Goal: Task Accomplishment & Management: Manage account settings

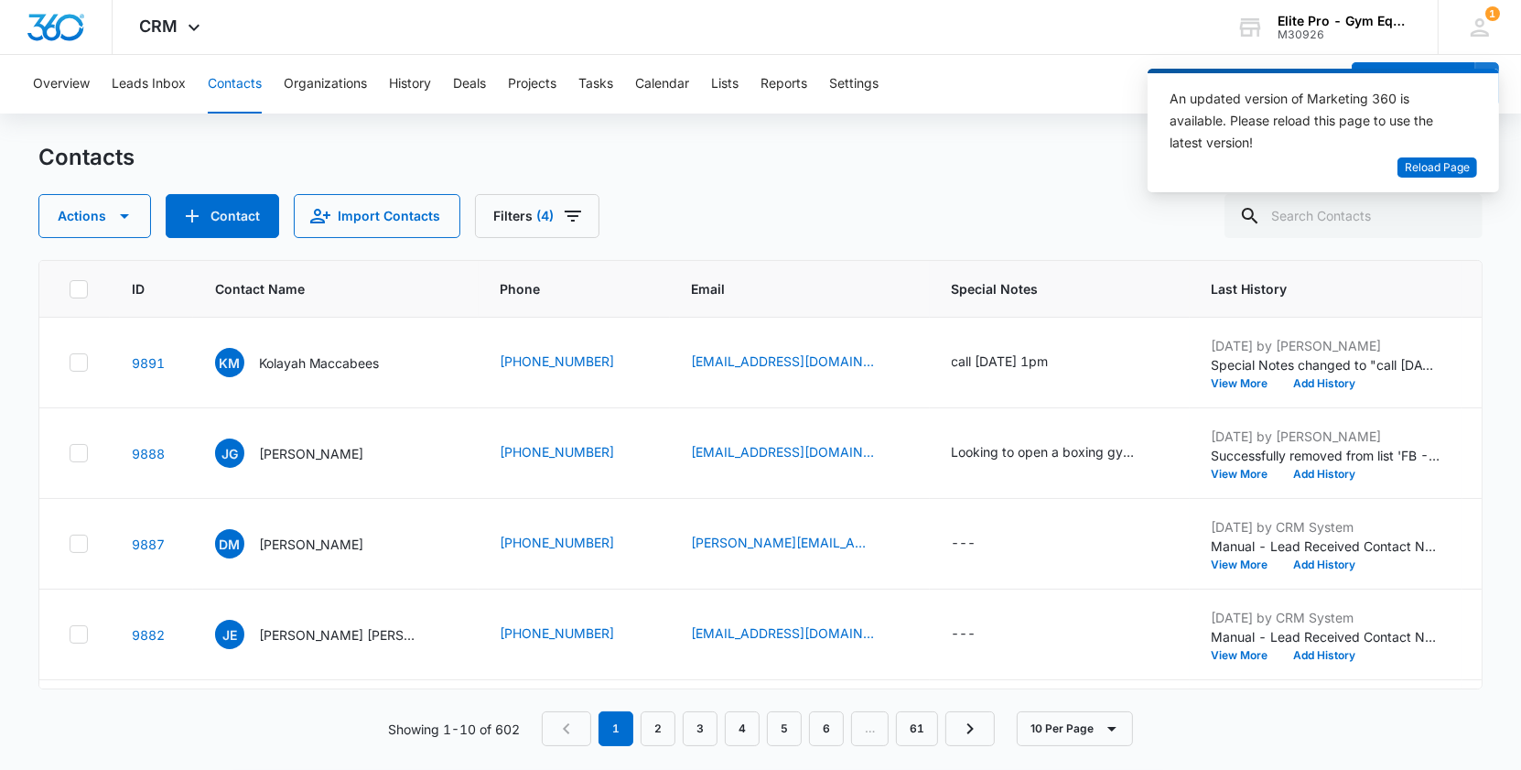
scroll to position [529, 0]
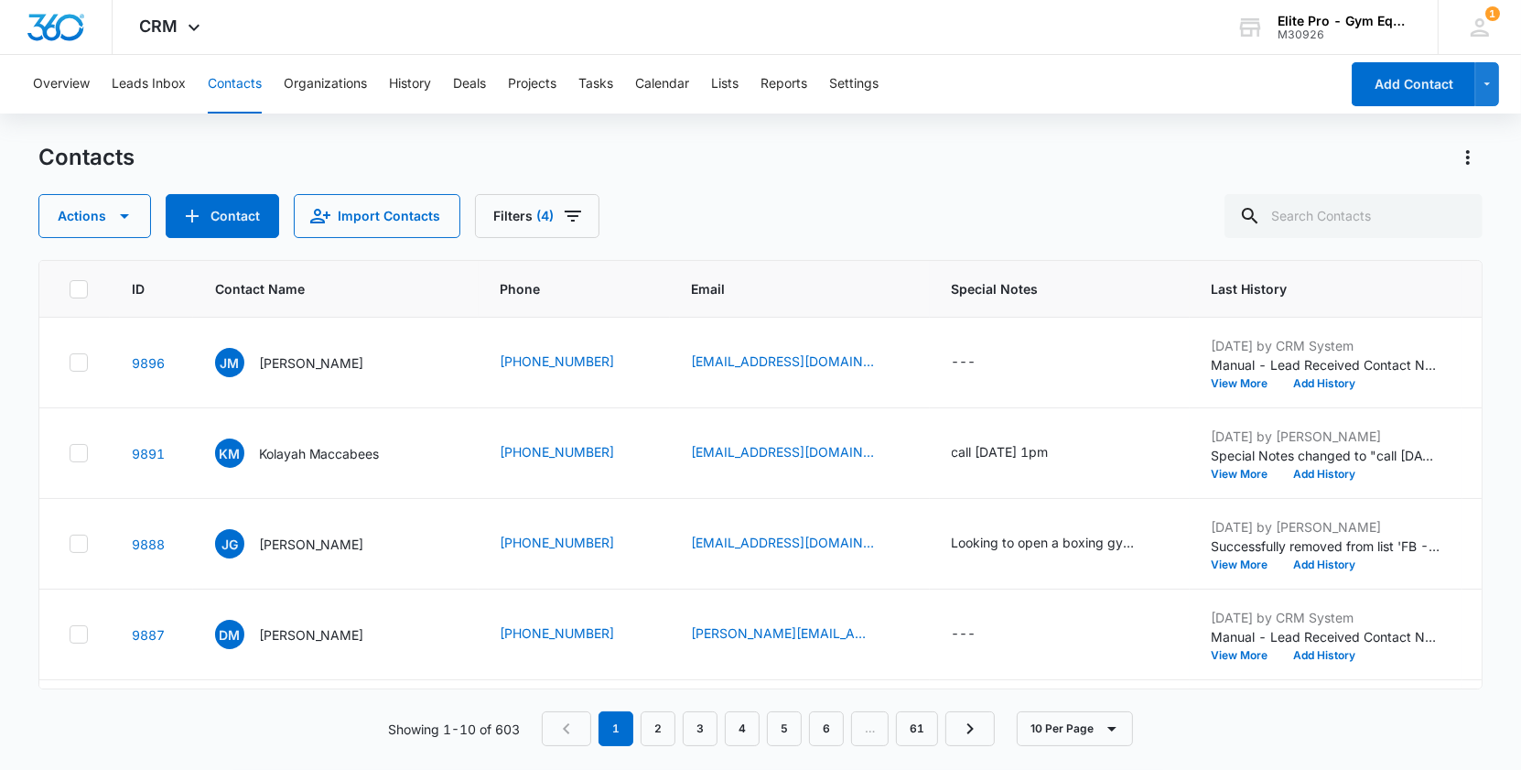
click at [576, 718] on nav "1 2 3 4 5 6 … 61" at bounding box center [768, 728] width 453 height 35
click at [576, 734] on nav "1 2 3 4 5 6 … 61" at bounding box center [768, 728] width 453 height 35
click at [652, 738] on link "2" at bounding box center [658, 728] width 35 height 35
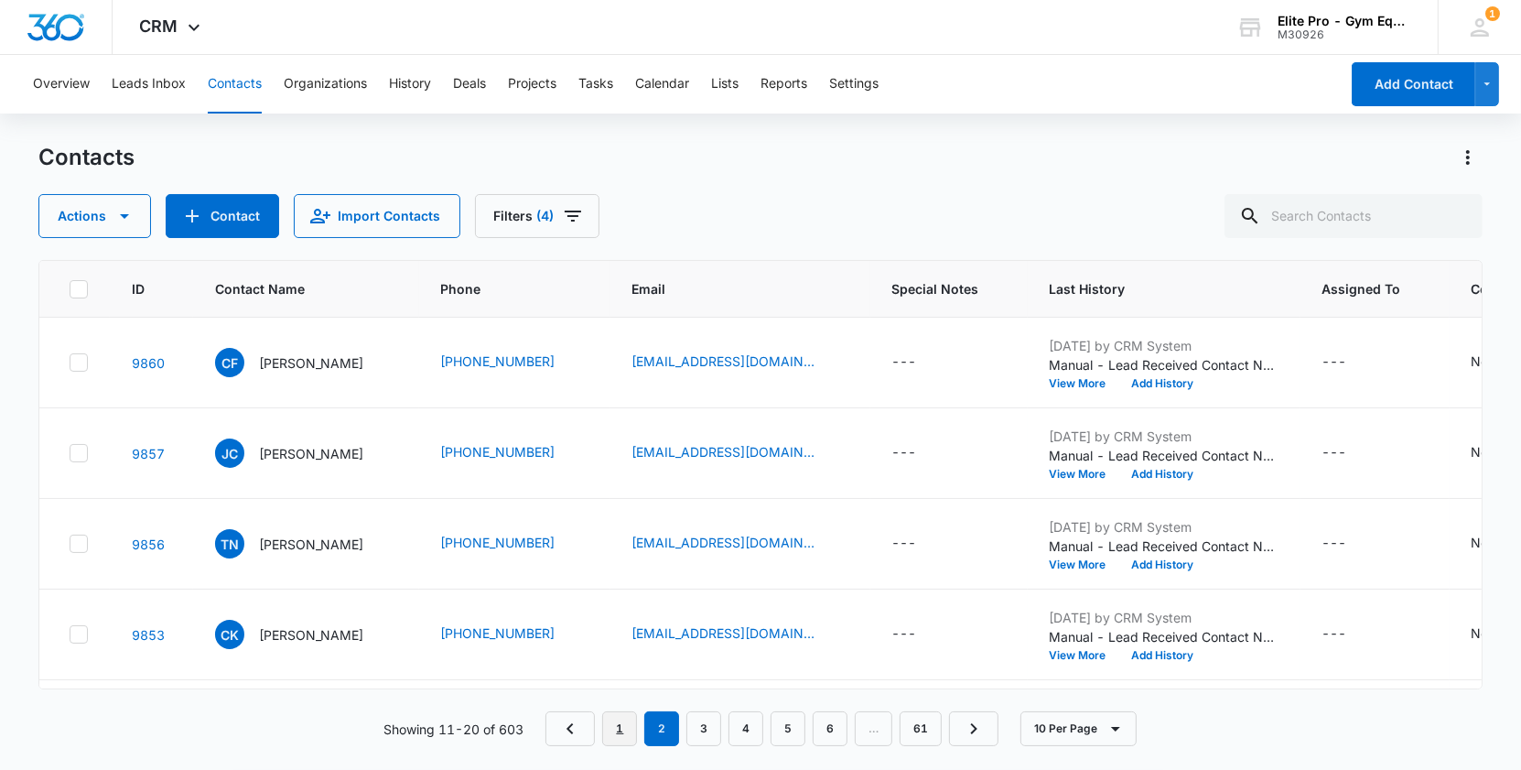
click at [622, 728] on link "1" at bounding box center [619, 728] width 35 height 35
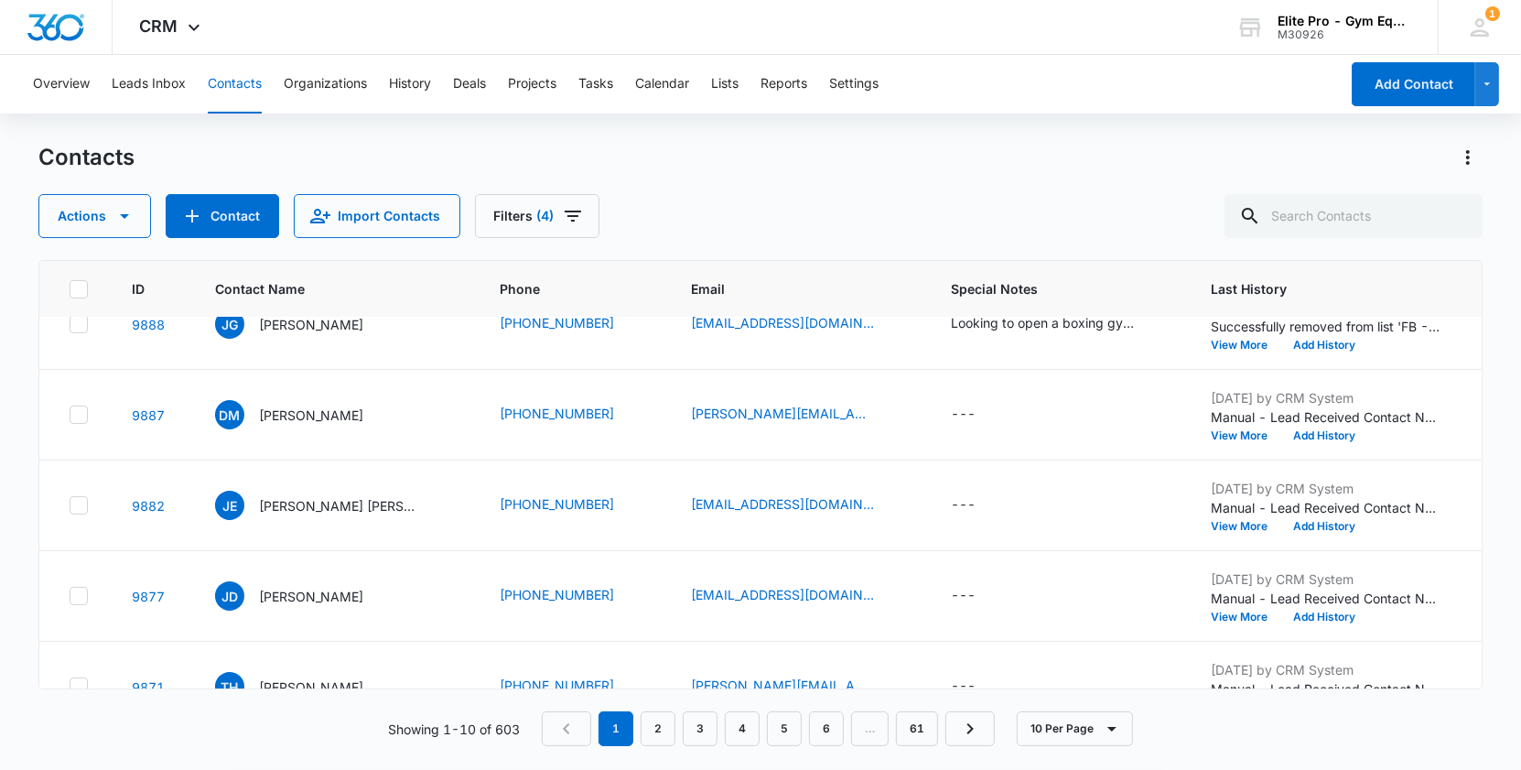
scroll to position [223, 0]
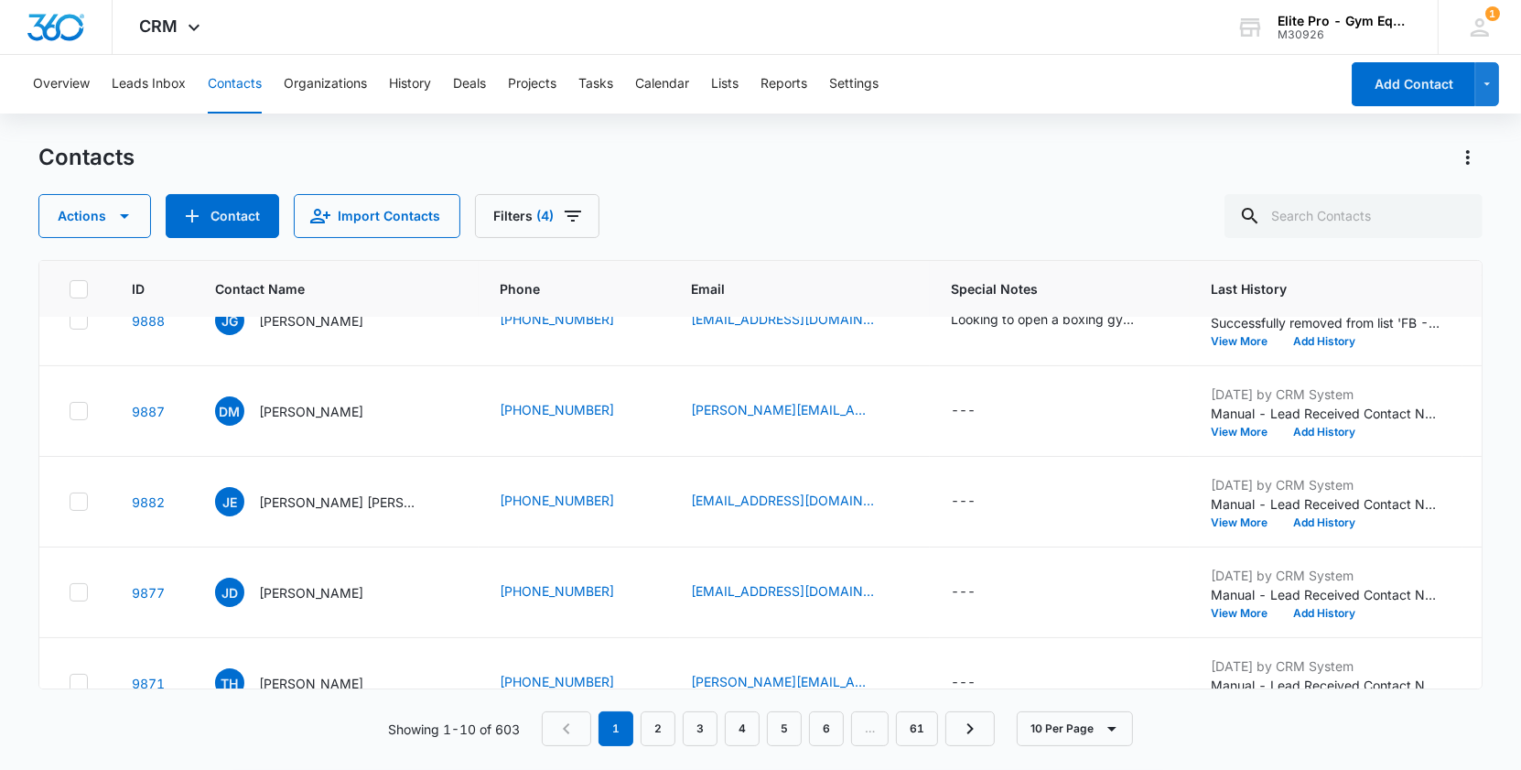
click at [236, 75] on button "Contacts" at bounding box center [235, 84] width 54 height 59
click at [145, 78] on button "Leads Inbox" at bounding box center [149, 84] width 74 height 59
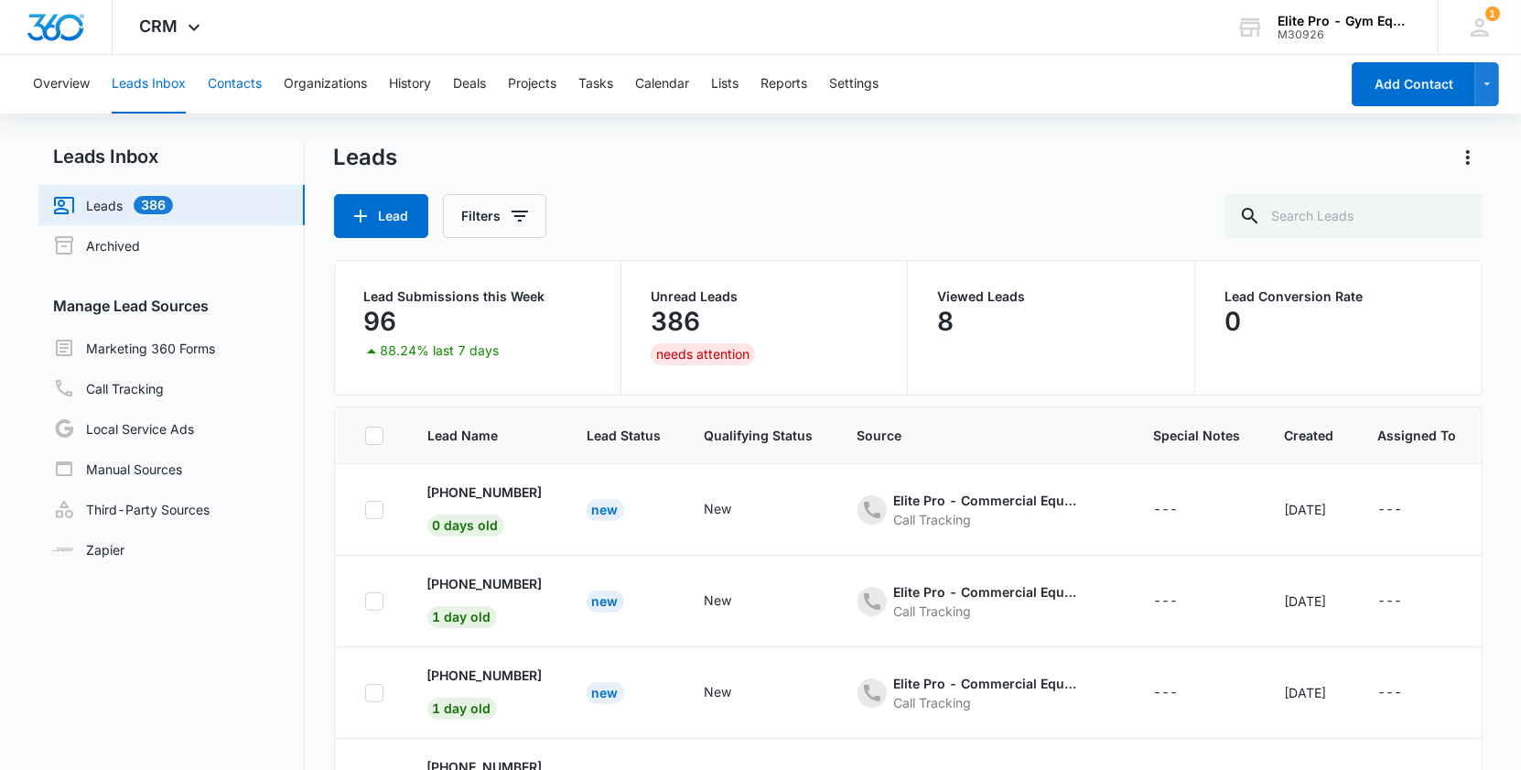
click at [234, 81] on button "Contacts" at bounding box center [235, 84] width 54 height 59
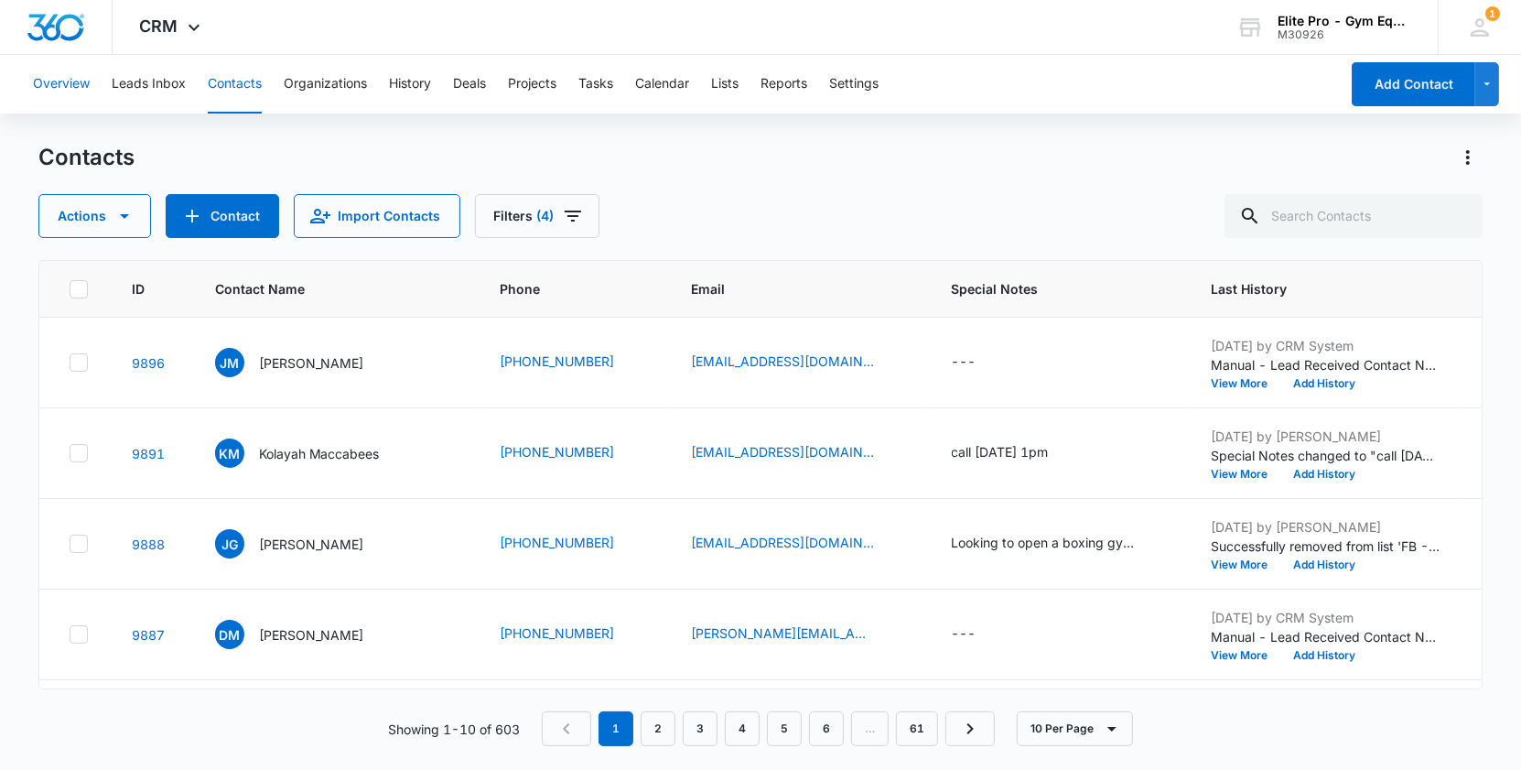
click at [55, 85] on button "Overview" at bounding box center [61, 84] width 57 height 59
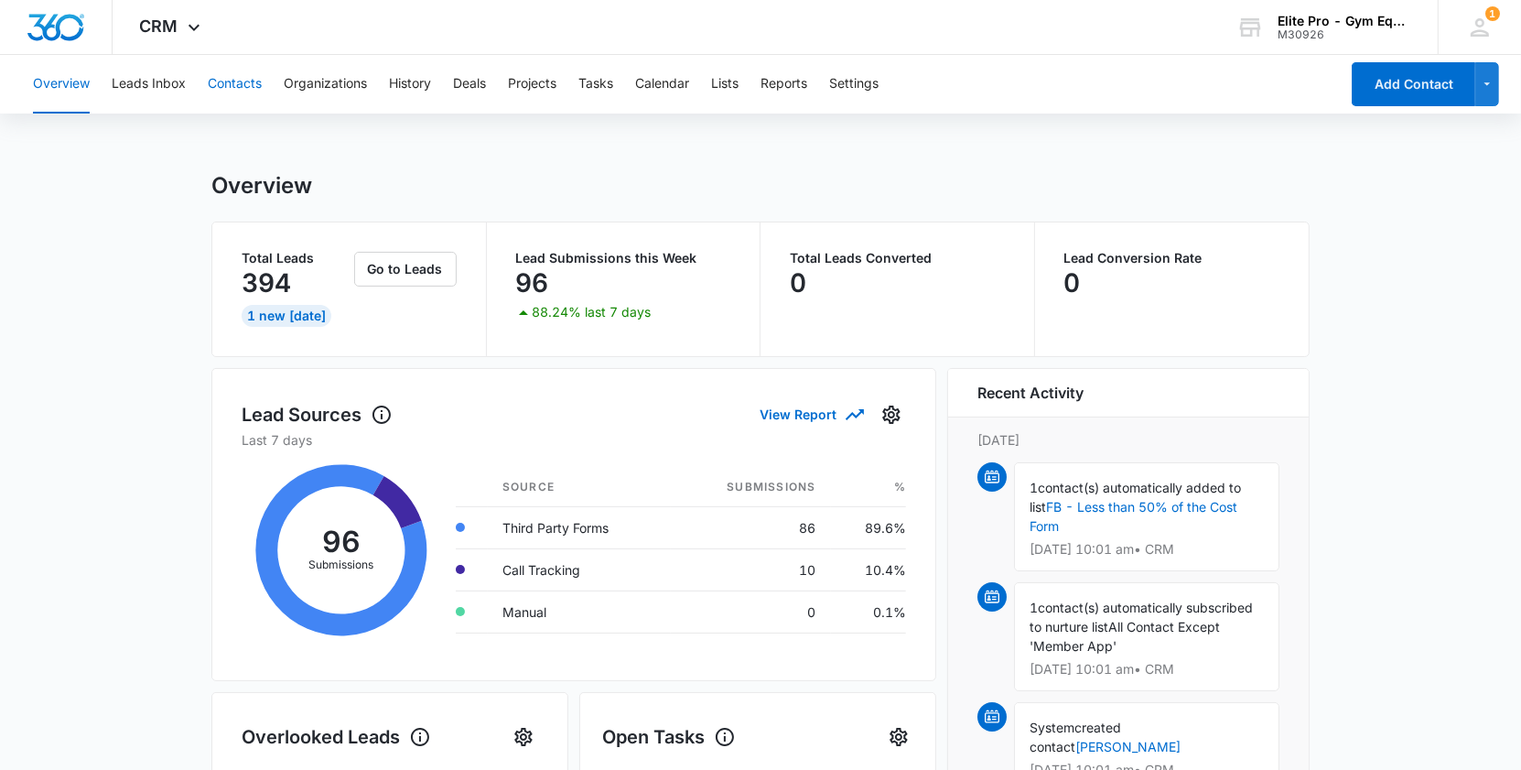
click at [224, 81] on button "Contacts" at bounding box center [235, 84] width 54 height 59
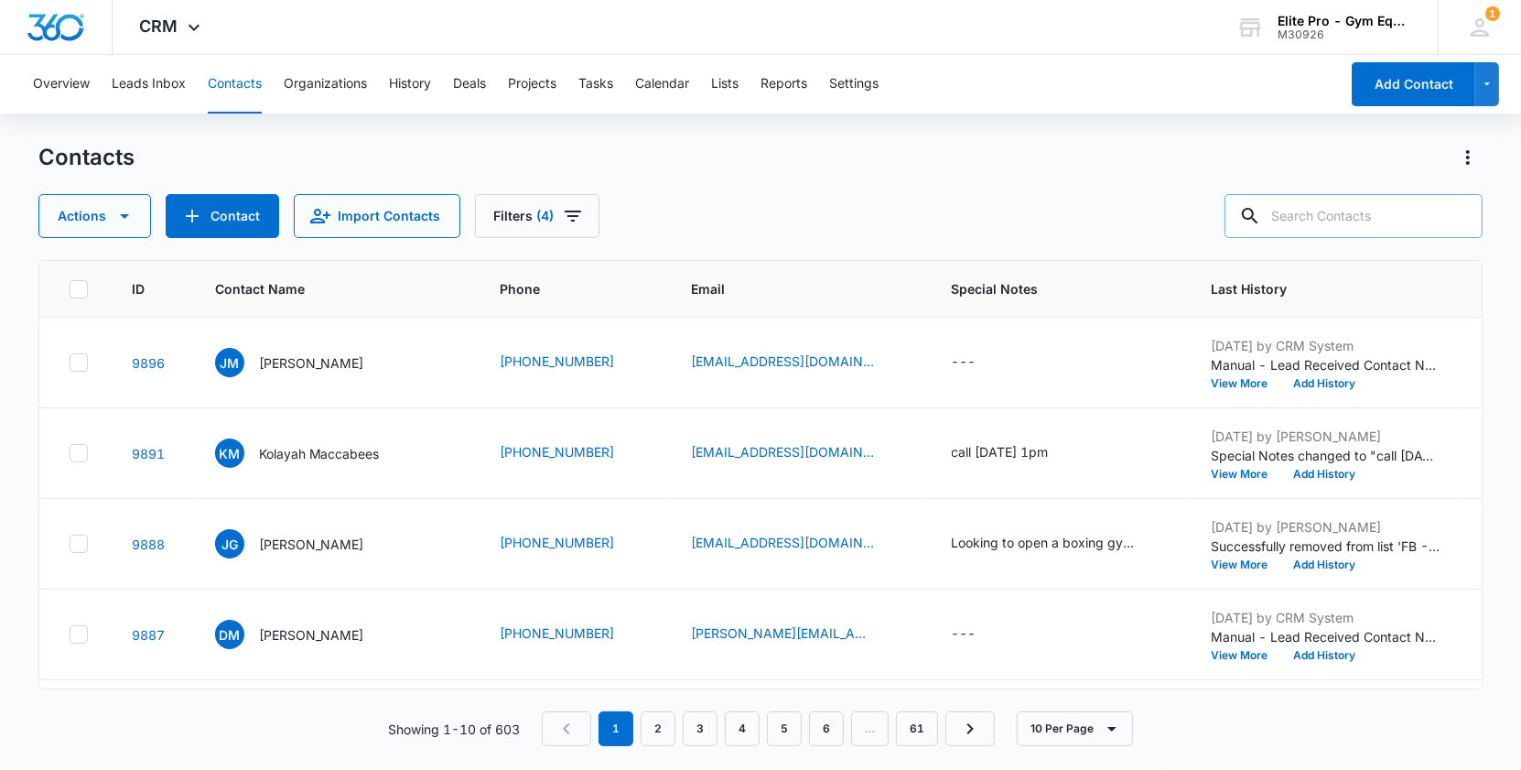
click at [1343, 215] on input "text" at bounding box center [1353, 216] width 258 height 44
type input "aaron"
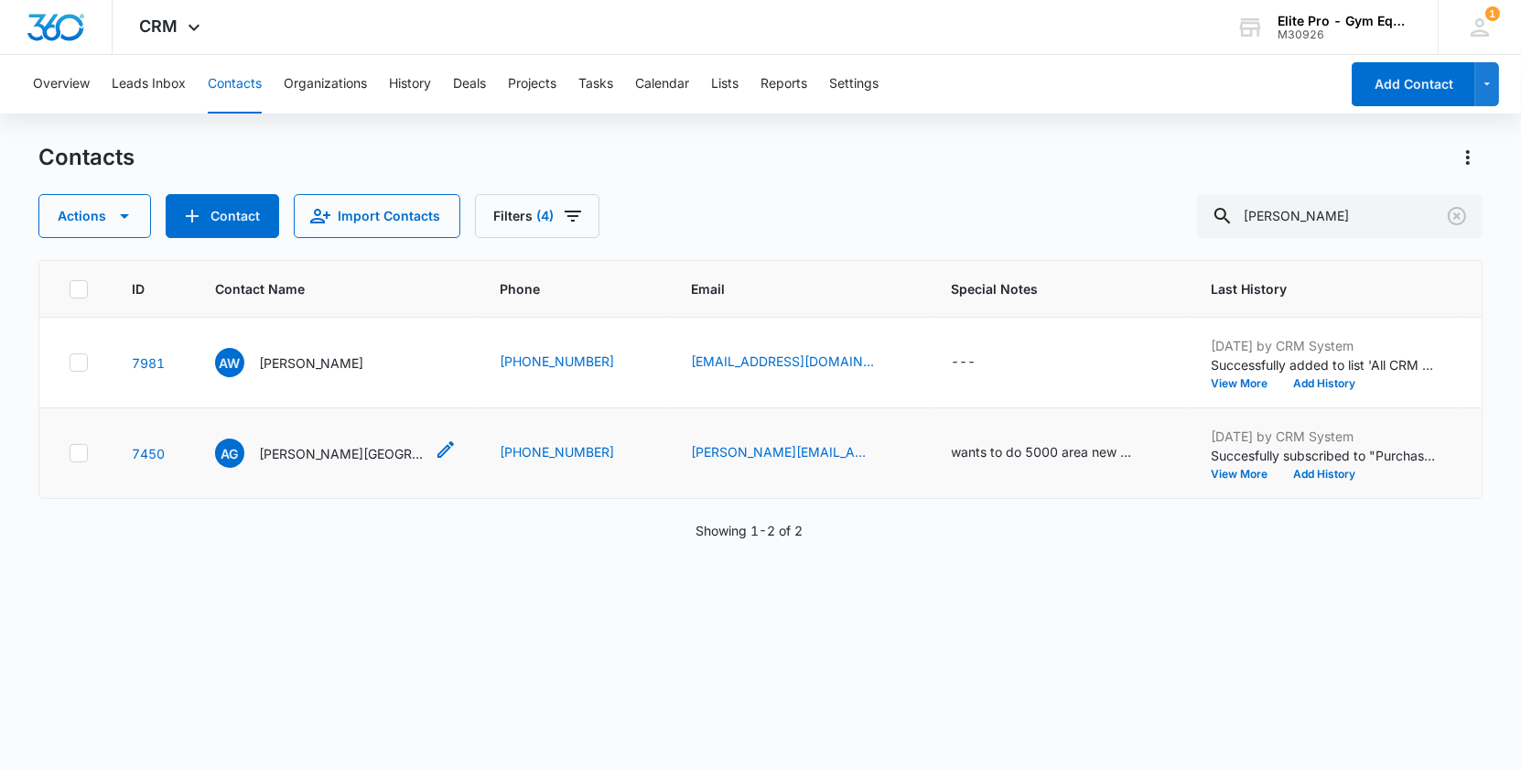
click at [307, 454] on p "Aaron GYMNASIUM" at bounding box center [341, 453] width 165 height 19
click at [63, 88] on button "Overview" at bounding box center [61, 84] width 57 height 59
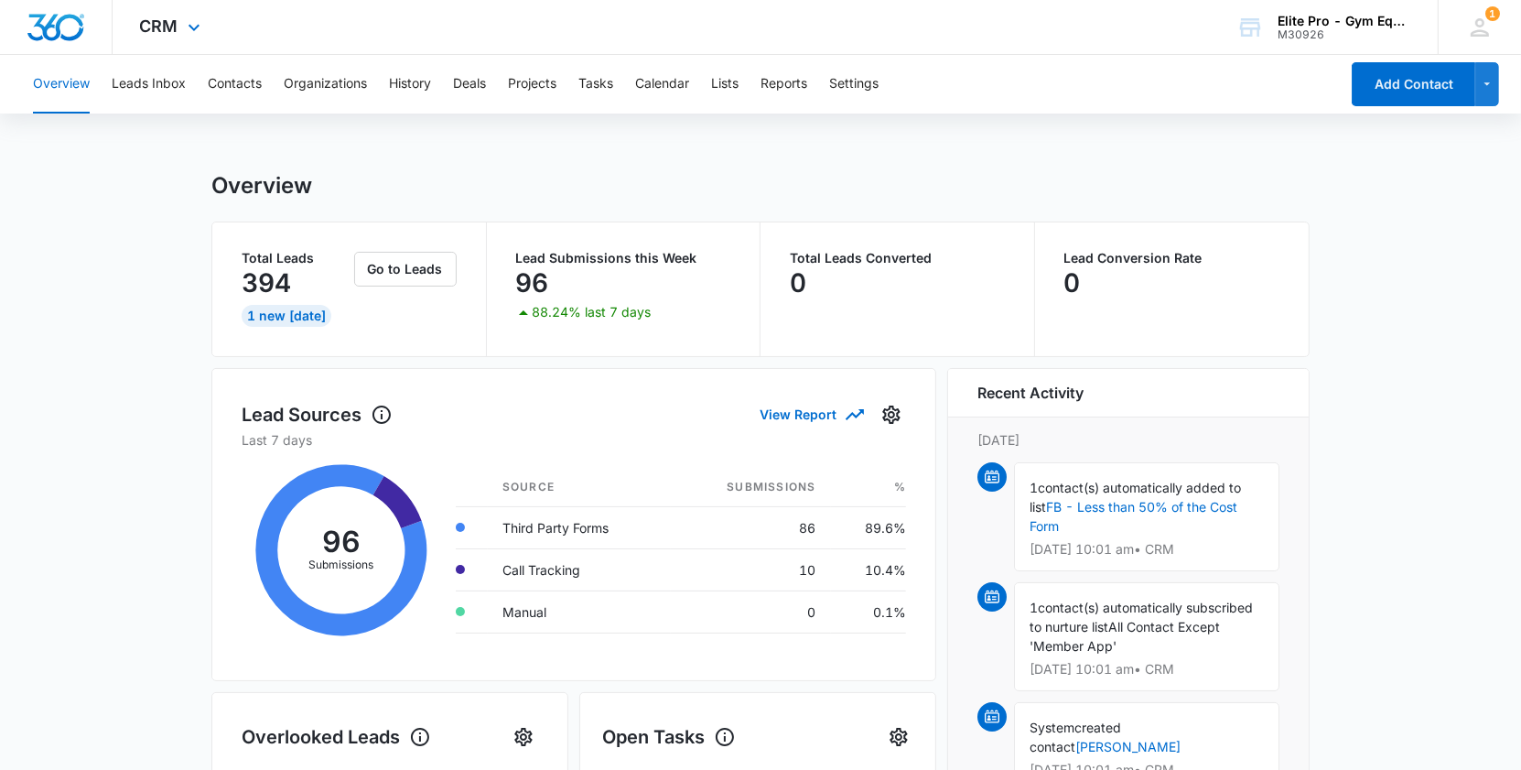
click at [179, 21] on div "CRM Apps Reputation Forms CRM Email Social Shop Payments POS Content Ads Intell…" at bounding box center [173, 27] width 120 height 54
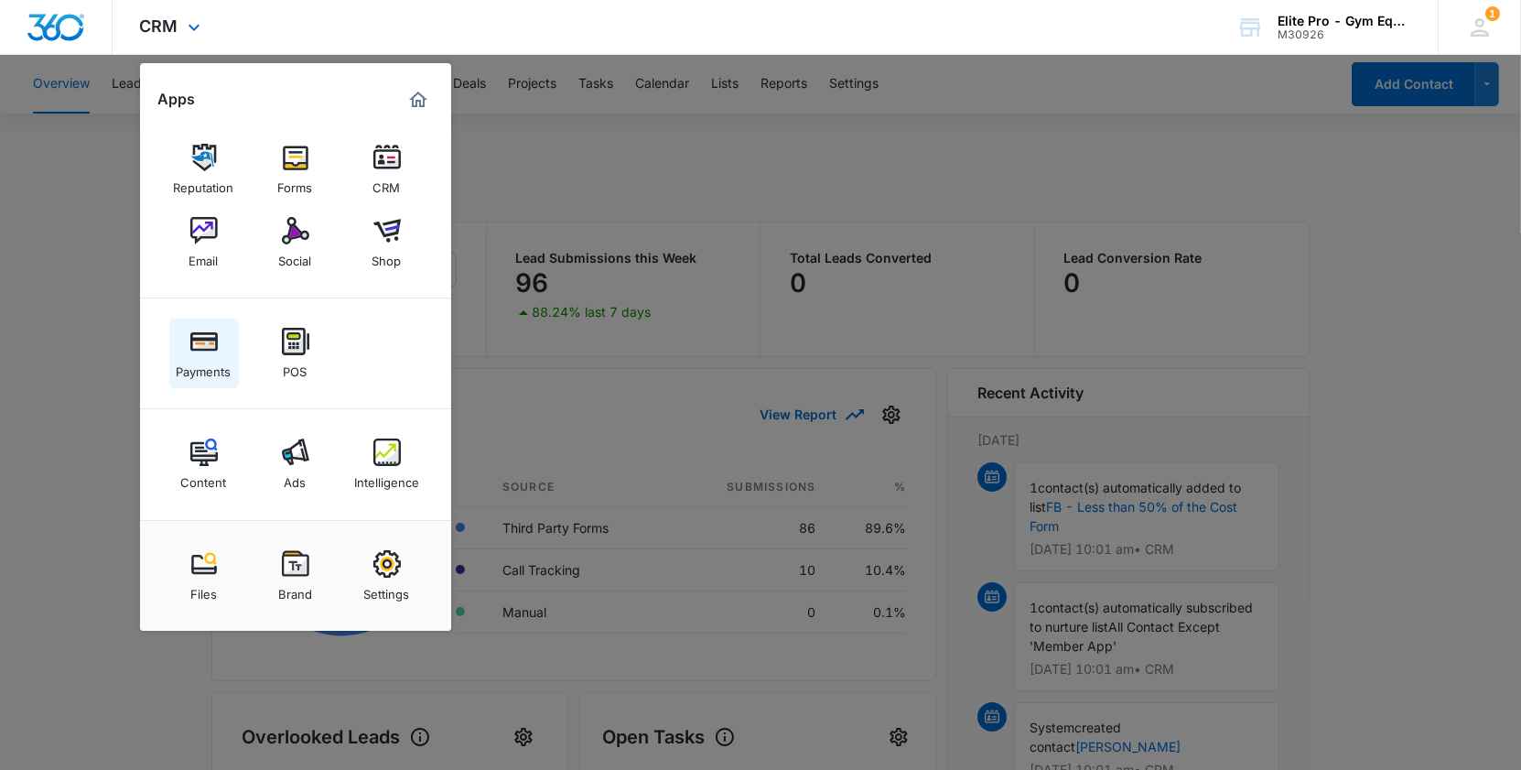
click at [210, 330] on img at bounding box center [203, 341] width 27 height 27
